Goal: Information Seeking & Learning: Find specific fact

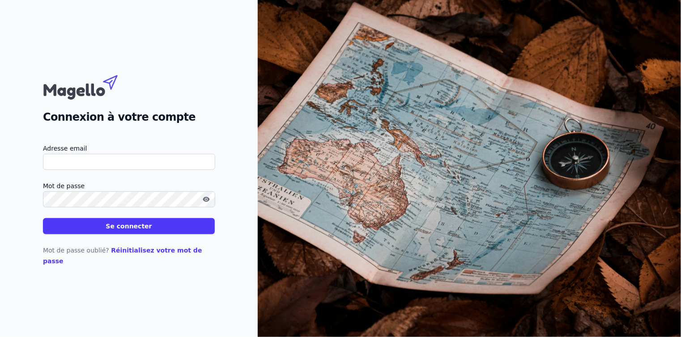
click at [116, 166] on input "Adresse email" at bounding box center [129, 162] width 172 height 16
type input "[EMAIL_ADDRESS][DOMAIN_NAME]"
click at [95, 224] on button "Se connecter" at bounding box center [129, 226] width 172 height 16
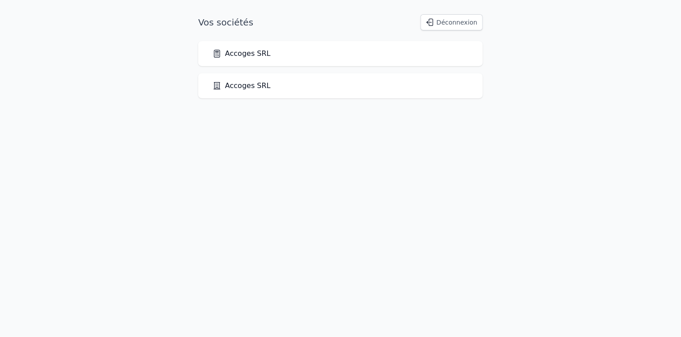
click at [96, 113] on html "Vos sociétés Déconnexion Accoges SRL Accoges SRL" at bounding box center [340, 56] width 681 height 113
click at [240, 56] on link "Accoges SRL" at bounding box center [242, 53] width 58 height 11
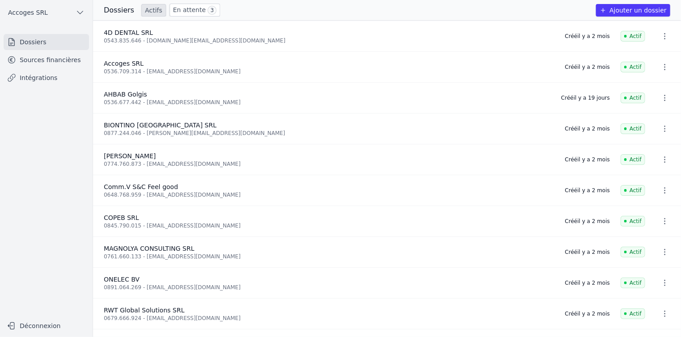
click at [40, 63] on link "Sources financières" at bounding box center [46, 60] width 85 height 16
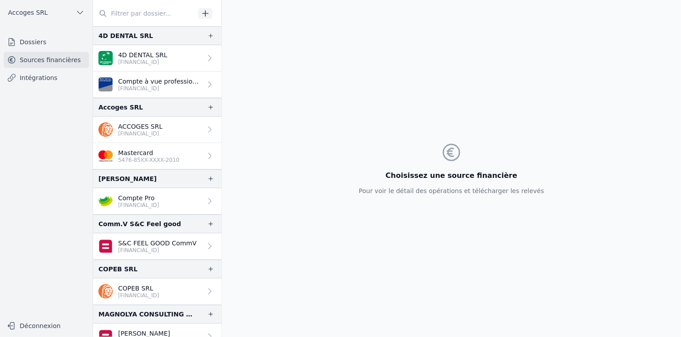
click at [153, 129] on p "ACCOGES SRL" at bounding box center [140, 126] width 44 height 9
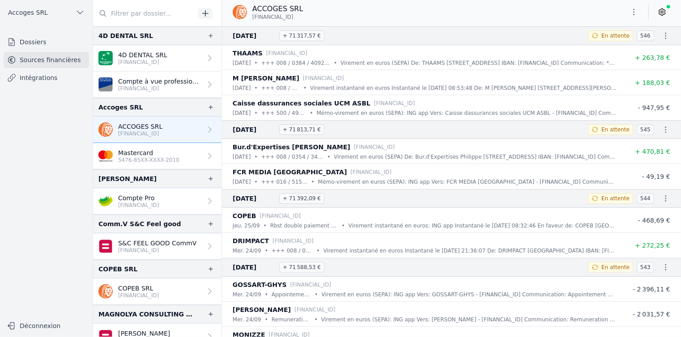
click at [275, 81] on p "M [PERSON_NAME]" at bounding box center [266, 78] width 67 height 11
click at [328, 88] on p "Virement instantané en euros Instantané le [DATE] 08:53:48 De: M [PERSON_NAME] …" at bounding box center [463, 88] width 307 height 9
click at [318, 93] on li "M [PERSON_NAME] [FINANCIAL_ID] [DATE] • +++ 008 / 0322 / 27769 +++ • Virement i…" at bounding box center [451, 82] width 459 height 25
click at [331, 82] on p "[FINANCIAL_ID]" at bounding box center [323, 78] width 41 height 9
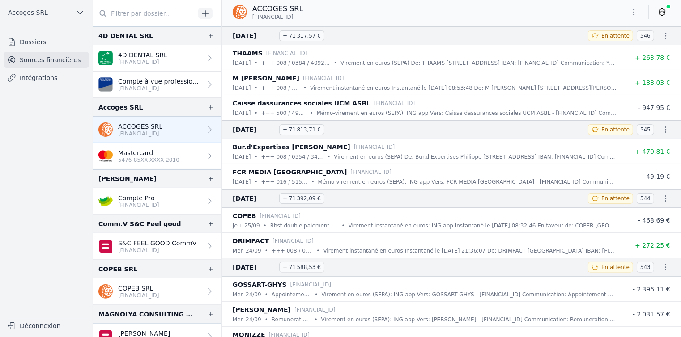
click at [247, 80] on p "M [PERSON_NAME]" at bounding box center [266, 78] width 67 height 11
click at [300, 87] on p "+++ 008 / 0322 / 27769 +++" at bounding box center [280, 88] width 38 height 9
click at [303, 78] on p "[FINANCIAL_ID]" at bounding box center [323, 78] width 41 height 9
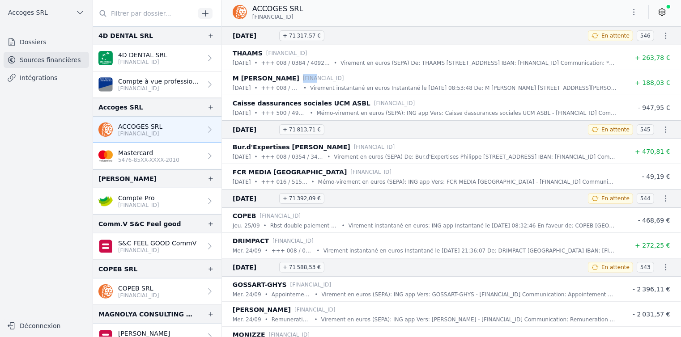
click at [303, 78] on p "[FINANCIAL_ID]" at bounding box center [323, 78] width 41 height 9
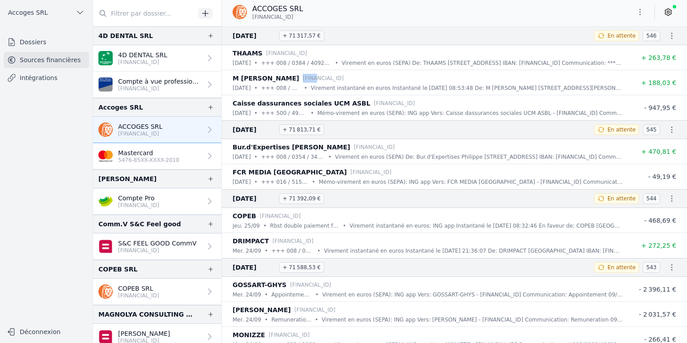
click at [303, 82] on p "[FINANCIAL_ID]" at bounding box center [323, 78] width 41 height 9
click at [281, 76] on p "M [PERSON_NAME]" at bounding box center [266, 78] width 67 height 11
click at [367, 93] on li "M [PERSON_NAME] [FINANCIAL_ID] [DATE] • +++ 008 / 0322 / 27769 +++ • Virement i…" at bounding box center [454, 82] width 465 height 25
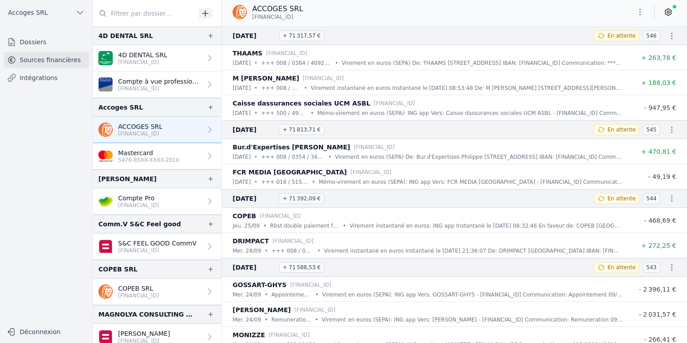
click at [369, 93] on li "M [PERSON_NAME] [FINANCIAL_ID] [DATE] • +++ 008 / 0322 / 27769 +++ • Virement i…" at bounding box center [454, 82] width 465 height 25
click at [285, 82] on p "M [PERSON_NAME]" at bounding box center [266, 78] width 67 height 11
click at [287, 81] on div "M [PERSON_NAME] [FINANCIAL_ID]" at bounding box center [428, 78] width 390 height 11
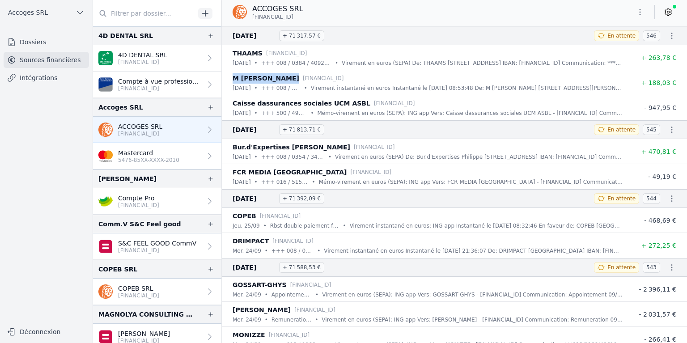
click at [287, 81] on div "M [PERSON_NAME] [FINANCIAL_ID]" at bounding box center [428, 78] width 390 height 11
click at [338, 88] on p "Virement instantané en euros Instantané le [DATE] 08:53:48 De: M [PERSON_NAME] …" at bounding box center [467, 88] width 312 height 9
click at [19, 336] on button "Déconnexion" at bounding box center [46, 332] width 85 height 14
